Goal: Use online tool/utility: Utilize a website feature to perform a specific function

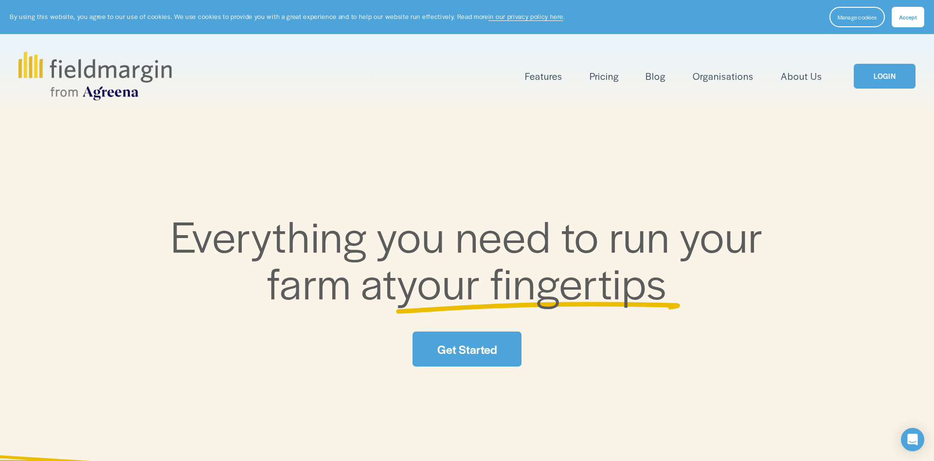
click at [882, 72] on link "LOGIN" at bounding box center [884, 76] width 61 height 25
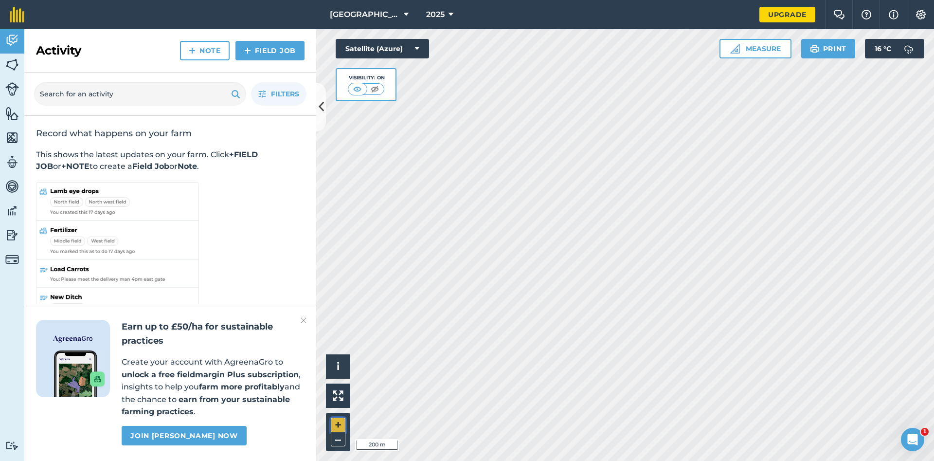
click at [338, 423] on button "+" at bounding box center [338, 424] width 15 height 15
click at [769, 48] on button "Measure" at bounding box center [756, 48] width 72 height 19
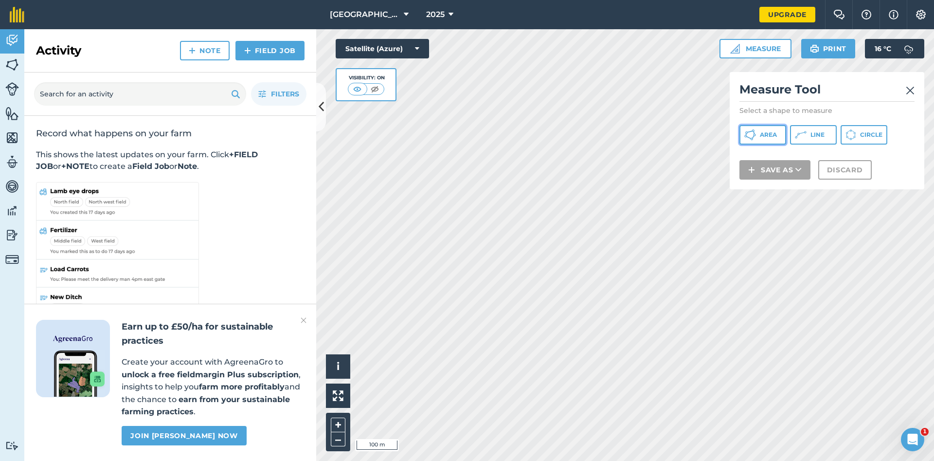
click at [765, 130] on button "Area" at bounding box center [763, 134] width 47 height 19
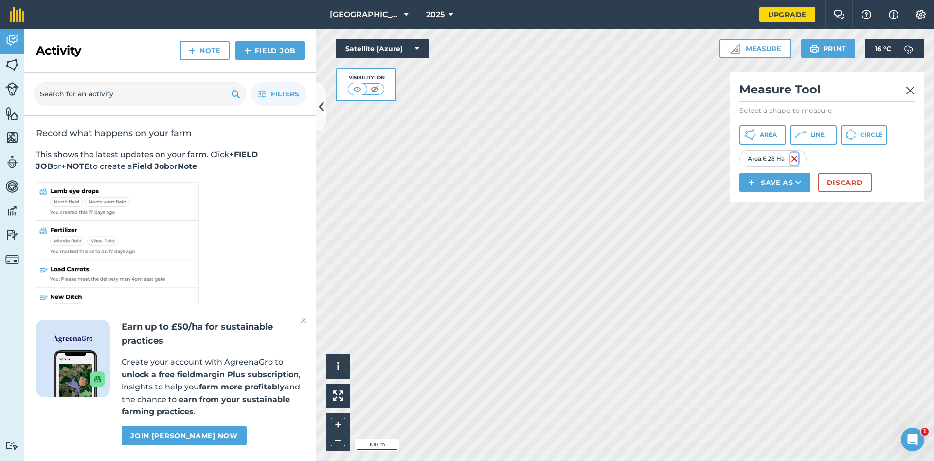
click at [795, 158] on img at bounding box center [795, 159] width 8 height 12
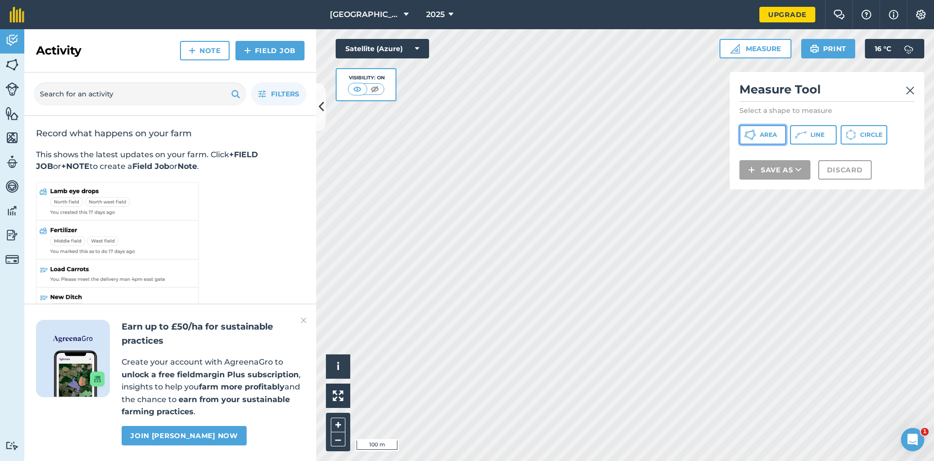
click at [766, 133] on span "Area" at bounding box center [768, 135] width 17 height 8
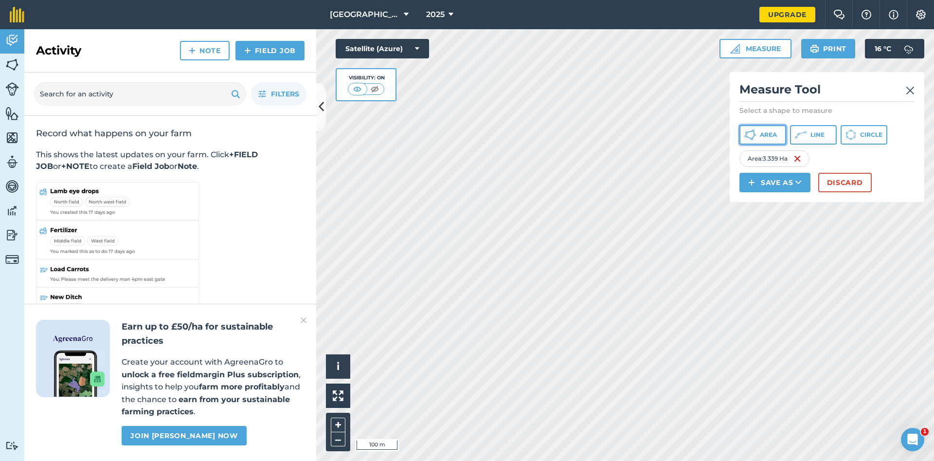
click at [776, 131] on span "Area" at bounding box center [768, 135] width 17 height 8
